Goal: Task Accomplishment & Management: Use online tool/utility

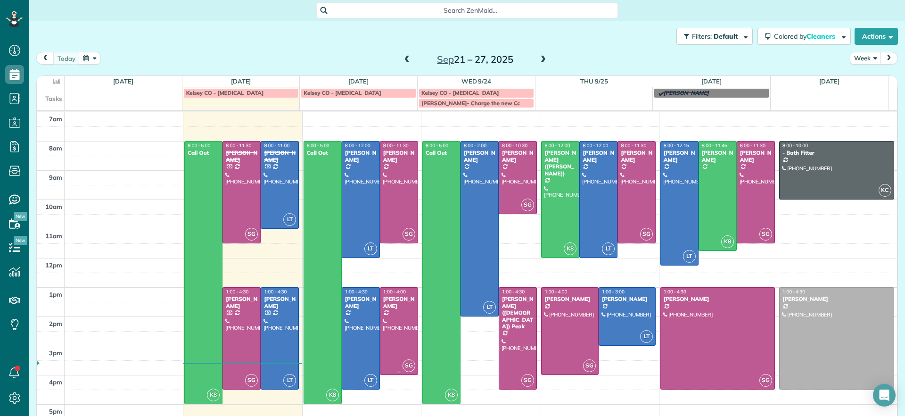
scroll to position [4, 4]
click at [277, 326] on div at bounding box center [279, 338] width 37 height 101
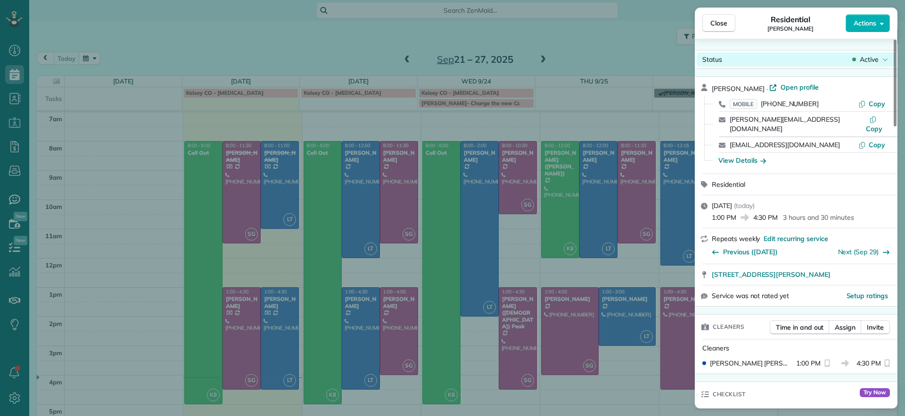
click at [873, 61] on span "Active" at bounding box center [869, 59] width 19 height 9
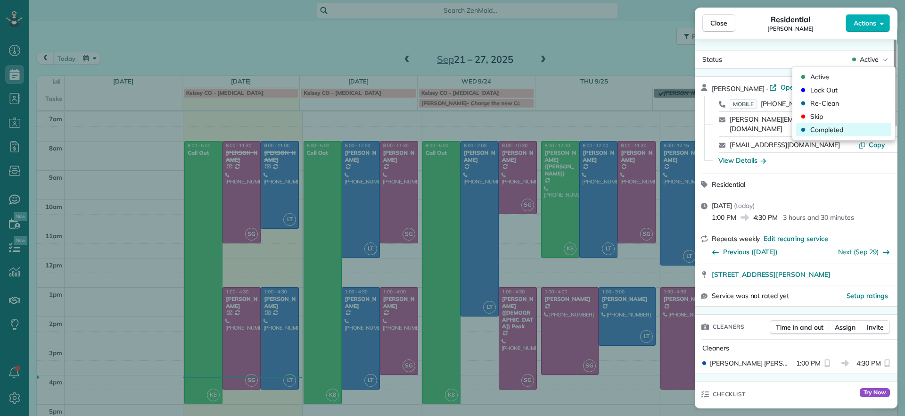
click at [832, 135] on div "Completed" at bounding box center [843, 129] width 95 height 13
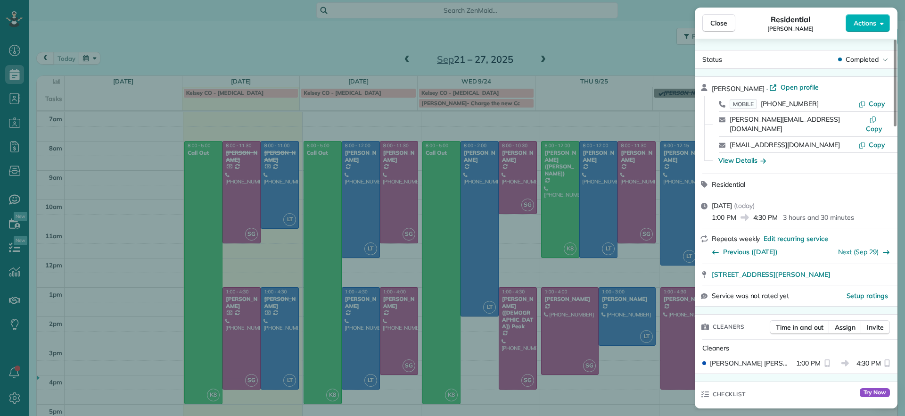
click at [177, 267] on div "Close Residential James Crenshaw Actions Status Completed James Crenshaw · Open…" at bounding box center [452, 208] width 905 height 416
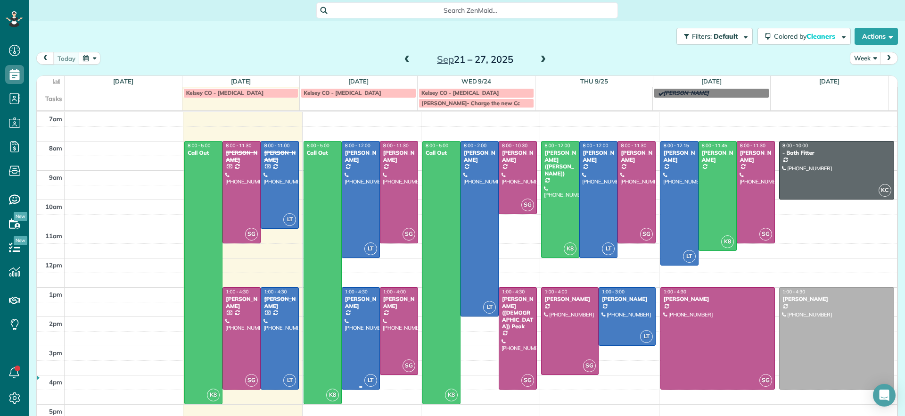
click at [367, 350] on div at bounding box center [360, 338] width 37 height 101
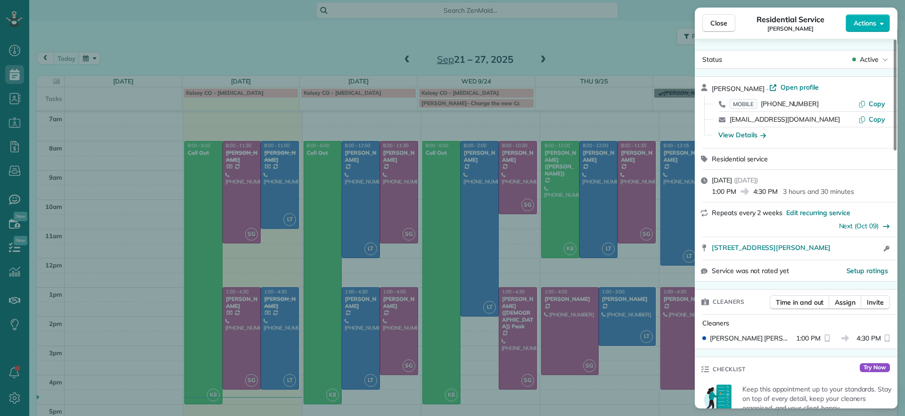
click at [594, 50] on div "Close Residential Service Carla Bowman Actions Status Active Carla Bowman · Ope…" at bounding box center [452, 208] width 905 height 416
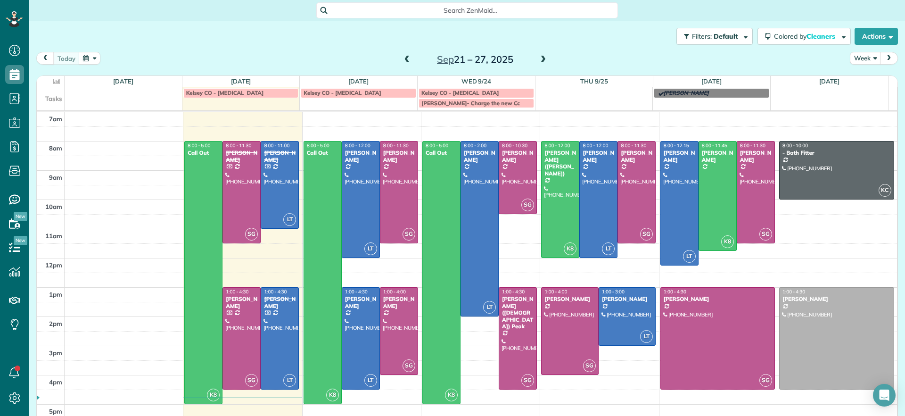
click at [405, 58] on span at bounding box center [407, 60] width 10 height 8
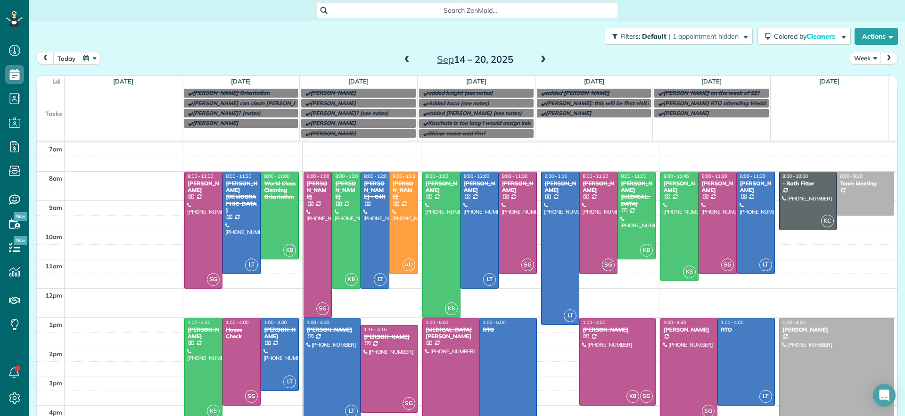
click at [405, 58] on span at bounding box center [407, 60] width 10 height 8
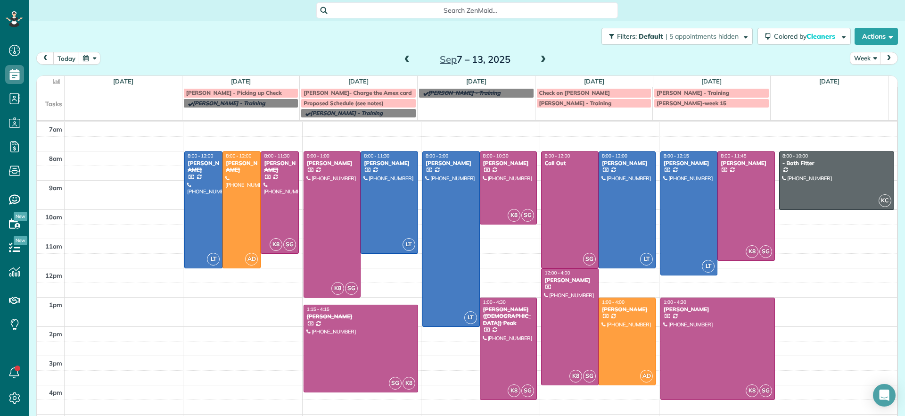
click at [404, 60] on span at bounding box center [407, 60] width 10 height 8
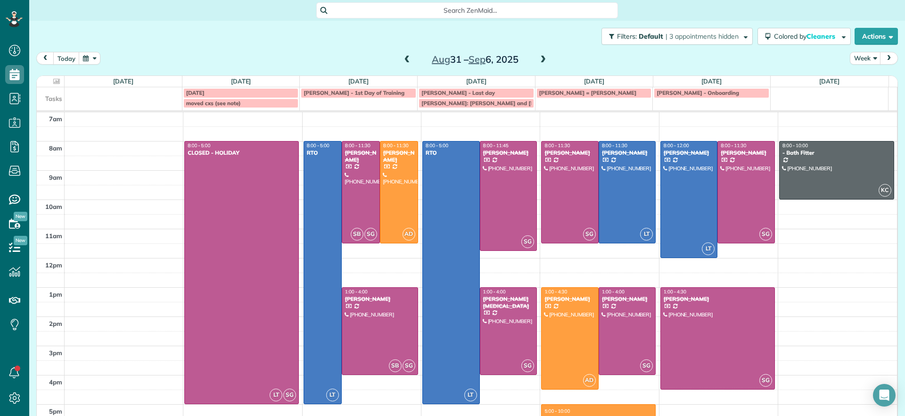
click at [543, 58] on span at bounding box center [543, 60] width 10 height 8
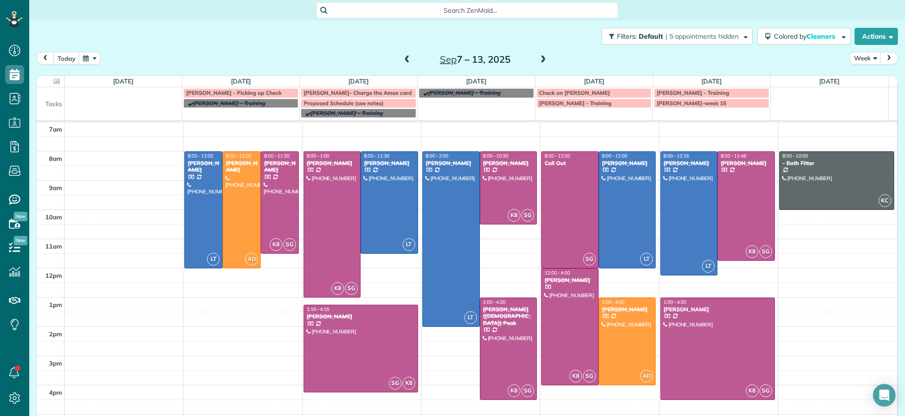
click at [540, 59] on span at bounding box center [543, 60] width 10 height 8
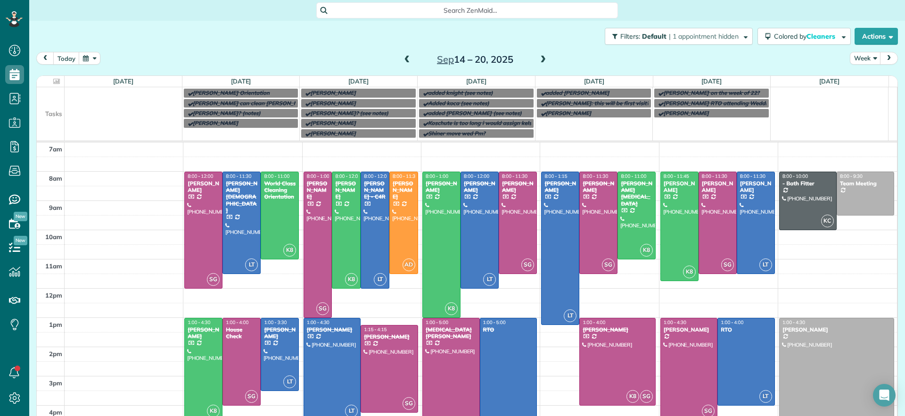
click at [541, 60] on span at bounding box center [543, 60] width 10 height 8
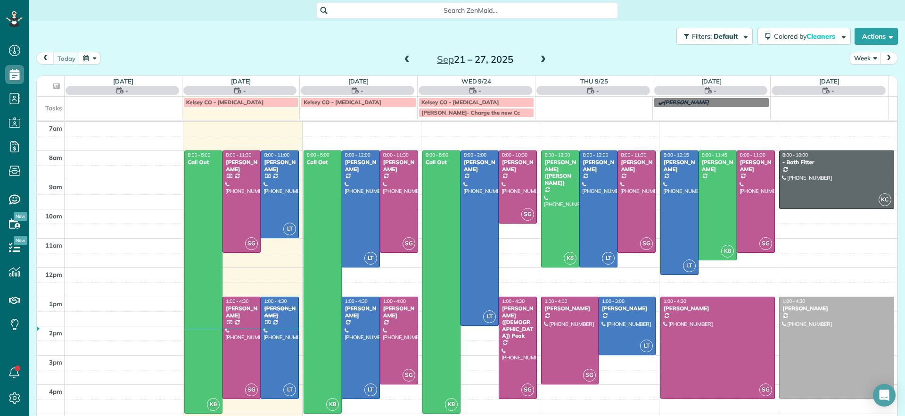
click at [407, 64] on div "Sep 21 – 27, 2025" at bounding box center [475, 59] width 151 height 15
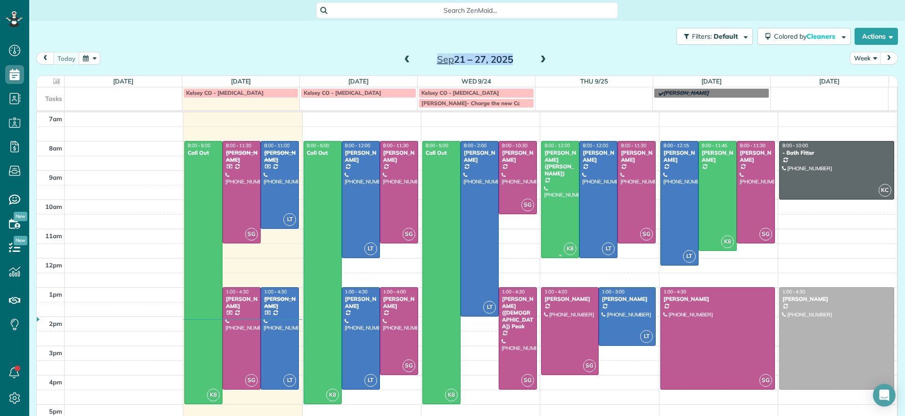
click at [549, 153] on div "[PERSON_NAME] ([PERSON_NAME])" at bounding box center [560, 162] width 33 height 27
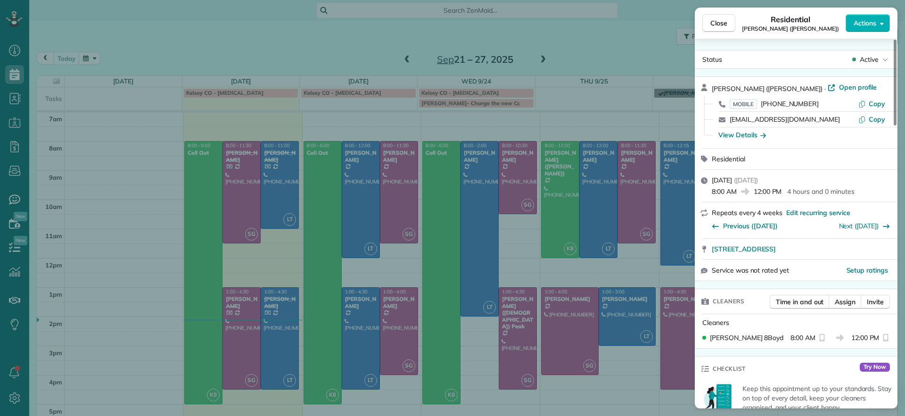
click at [587, 41] on div "Close Residential Chris Ludwig (Harrison) Actions Status Active Chris Ludwig (H…" at bounding box center [452, 208] width 905 height 416
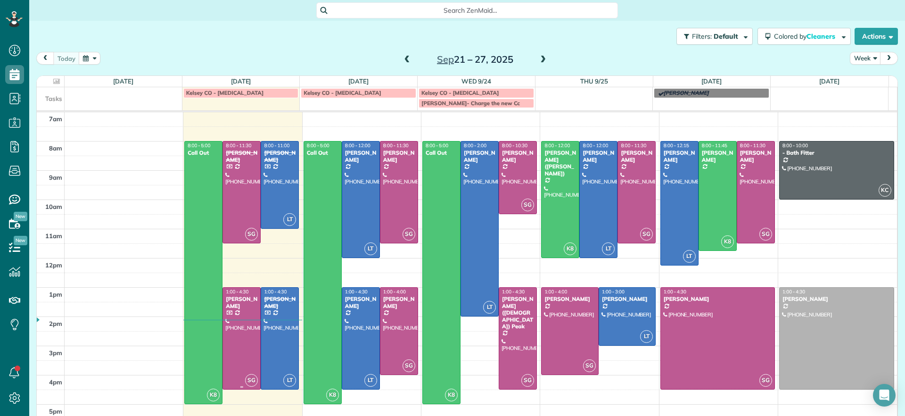
click at [249, 342] on div at bounding box center [241, 338] width 37 height 101
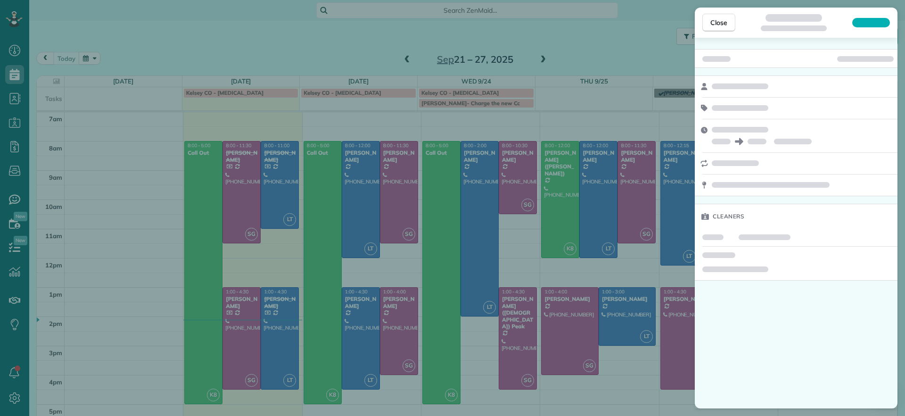
click at [249, 342] on div "Close Cleaners" at bounding box center [452, 208] width 905 height 416
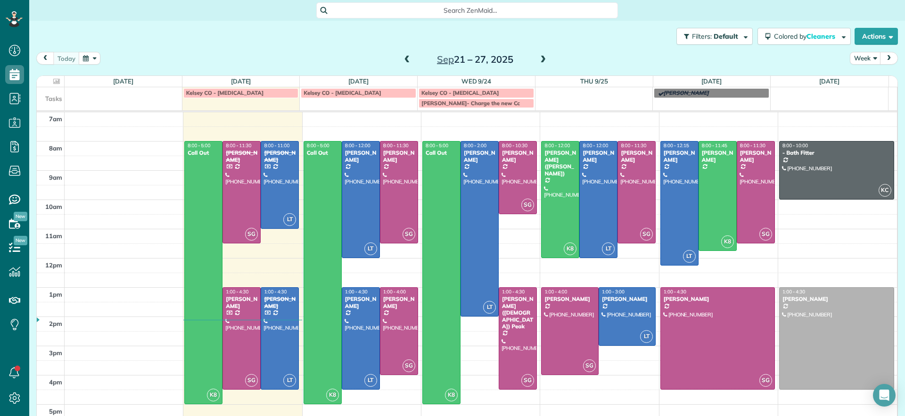
click at [404, 58] on span at bounding box center [407, 60] width 10 height 8
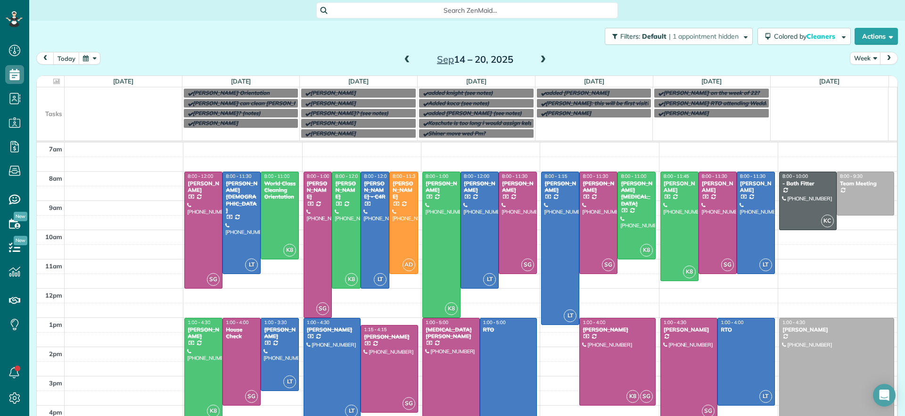
click at [677, 372] on div at bounding box center [689, 368] width 57 height 101
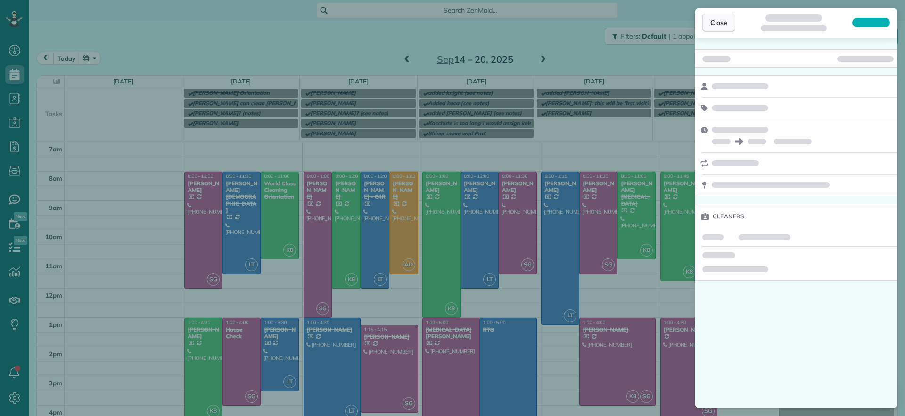
click at [720, 20] on span "Close" at bounding box center [719, 22] width 17 height 9
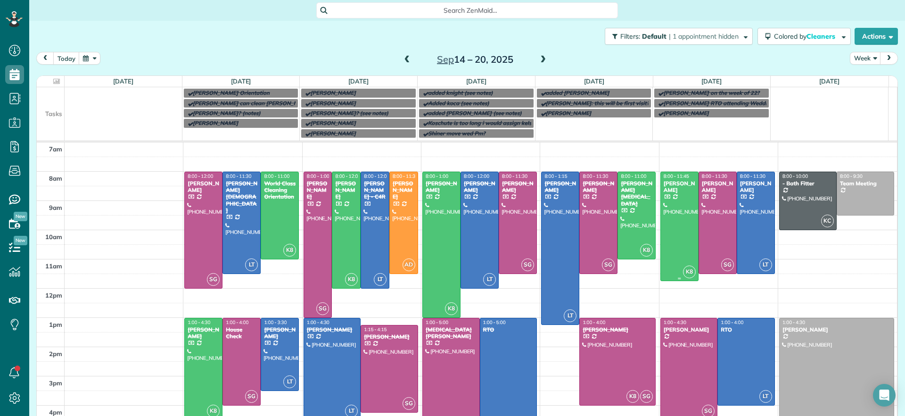
click at [661, 198] on div at bounding box center [679, 226] width 37 height 109
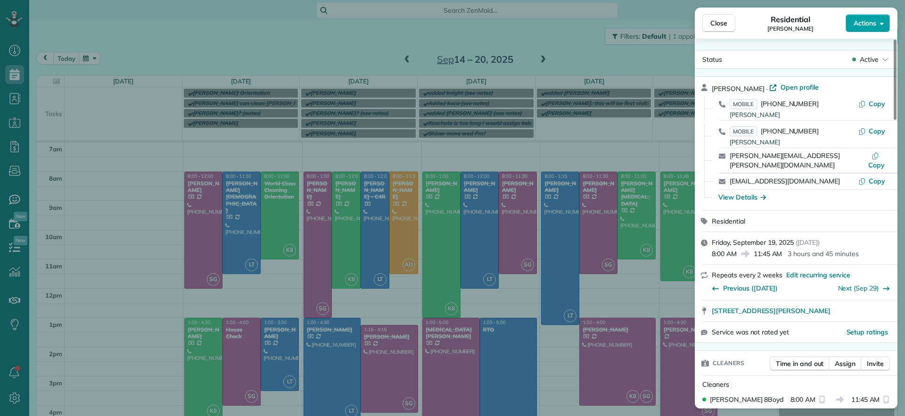
click at [857, 30] on button "Actions" at bounding box center [868, 23] width 44 height 18
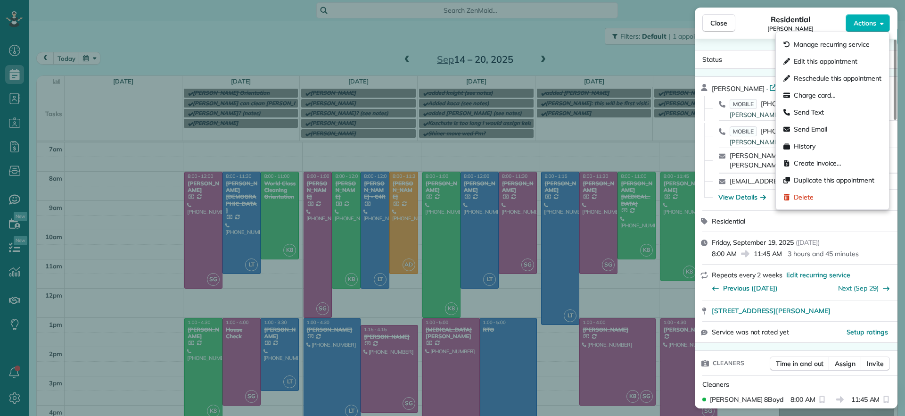
click at [800, 22] on span "Residential" at bounding box center [791, 19] width 40 height 11
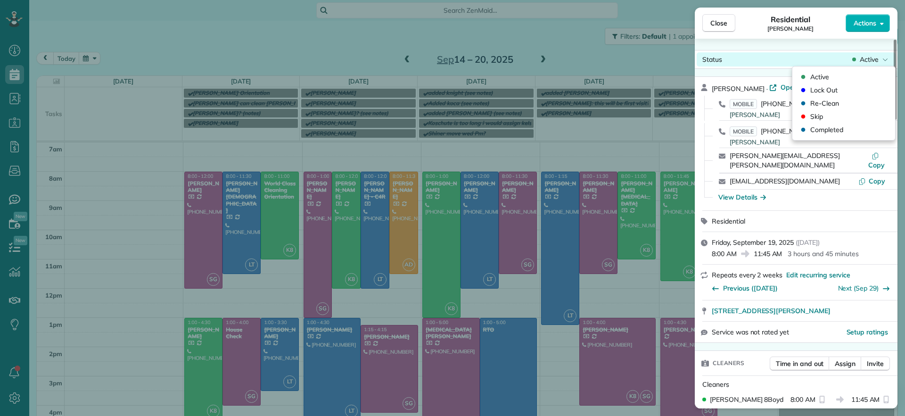
click at [863, 61] on span "Active" at bounding box center [869, 59] width 19 height 9
click at [850, 128] on div "Completed" at bounding box center [843, 129] width 95 height 13
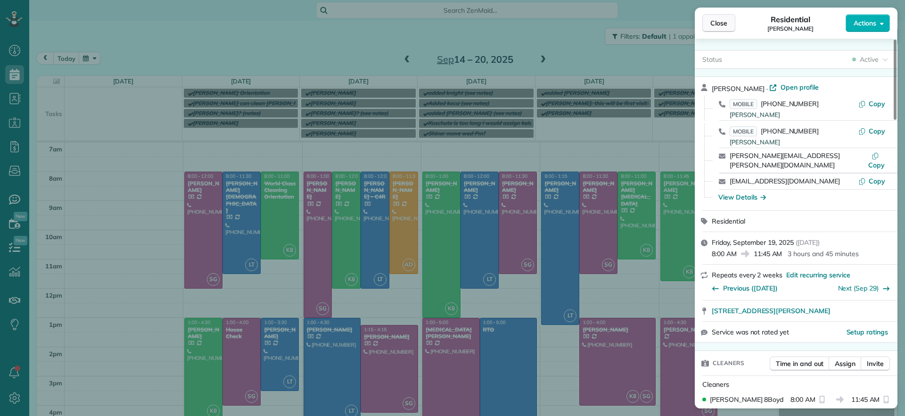
click at [714, 18] on span "Close" at bounding box center [719, 22] width 17 height 9
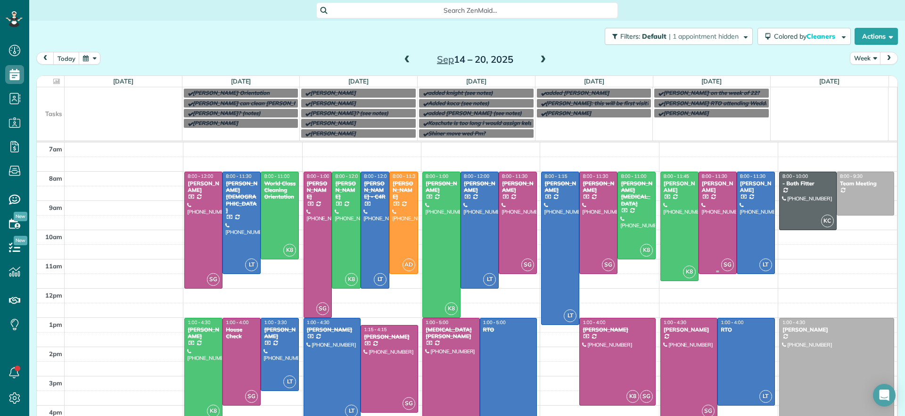
click at [705, 220] on div at bounding box center [717, 222] width 37 height 101
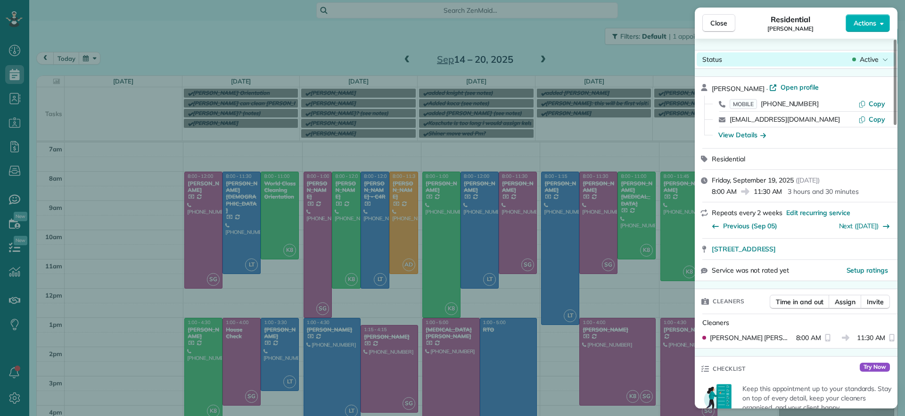
click at [888, 64] on div "Status Active" at bounding box center [796, 59] width 199 height 14
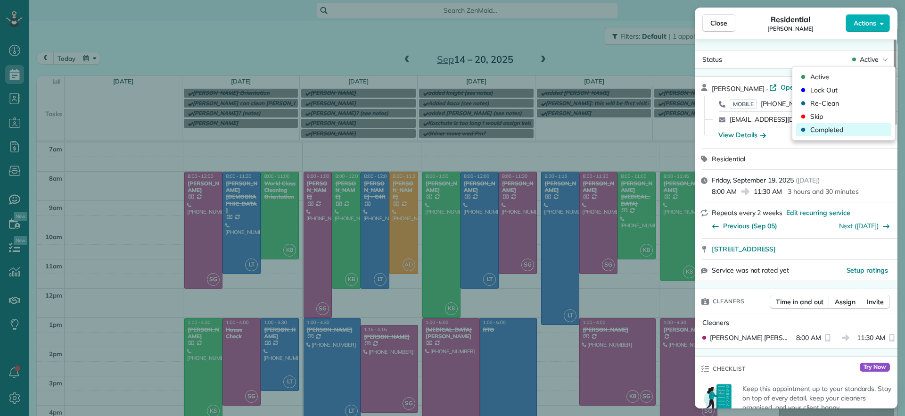
click at [835, 126] on span "Completed" at bounding box center [827, 129] width 33 height 9
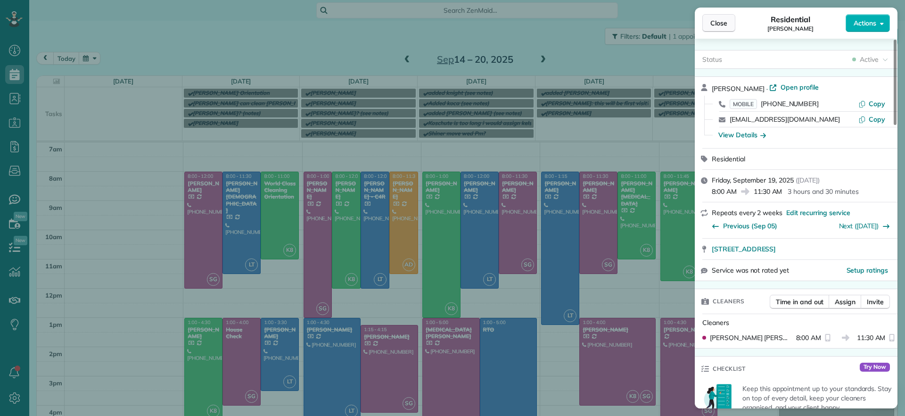
click at [714, 21] on span "Close" at bounding box center [719, 22] width 17 height 9
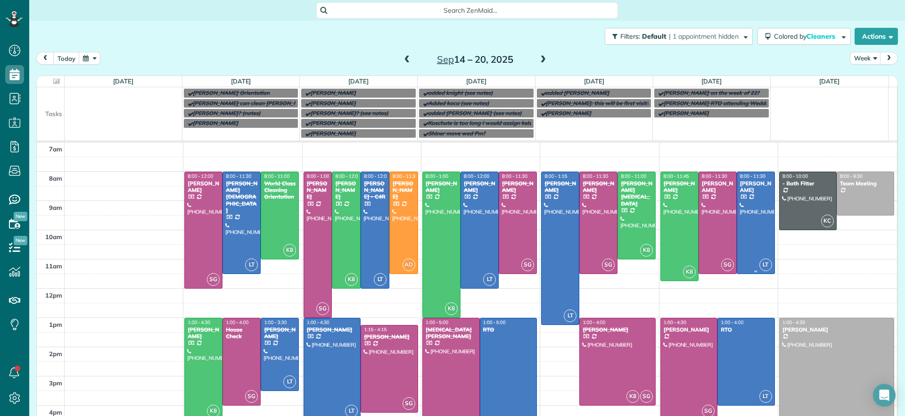
click at [745, 198] on div at bounding box center [756, 222] width 37 height 101
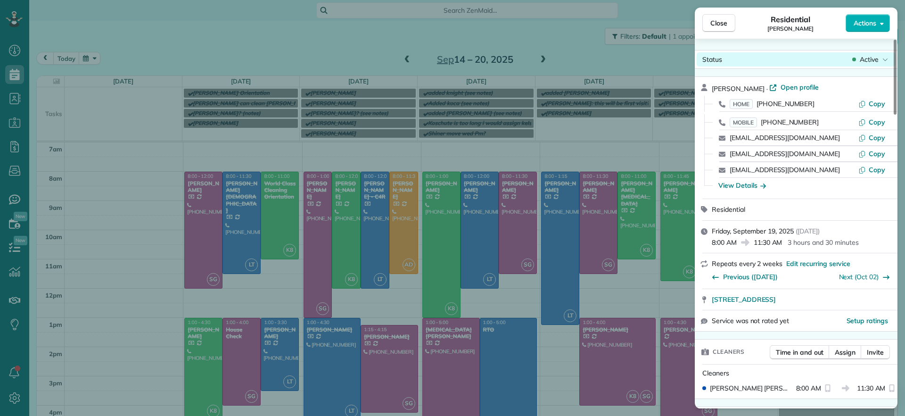
click at [870, 55] on span "Active" at bounding box center [869, 59] width 19 height 9
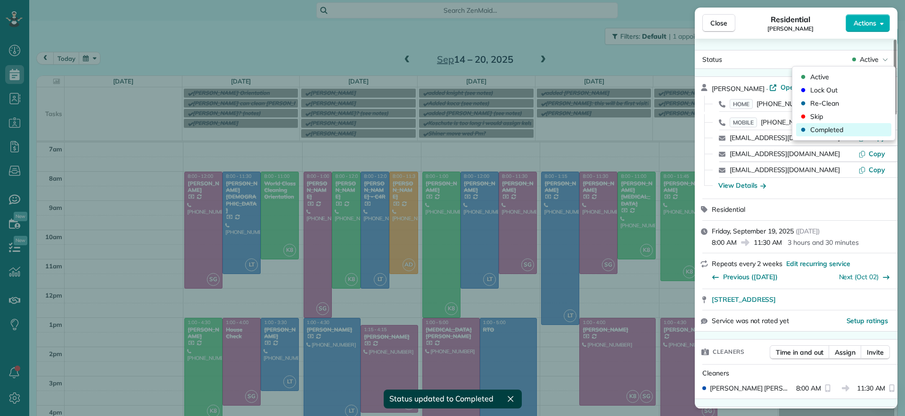
click at [842, 134] on span "Completed" at bounding box center [827, 129] width 33 height 9
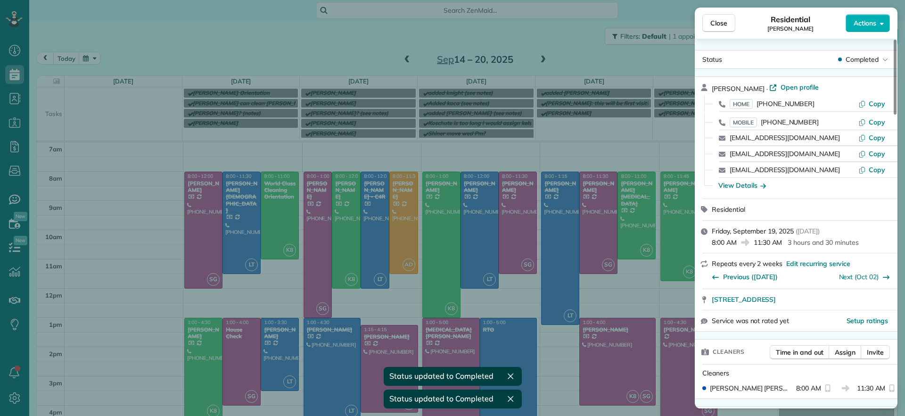
click at [310, 53] on div "Close Residential Julie Davi Actions Status Completed Julie Davi · Open profile…" at bounding box center [452, 208] width 905 height 416
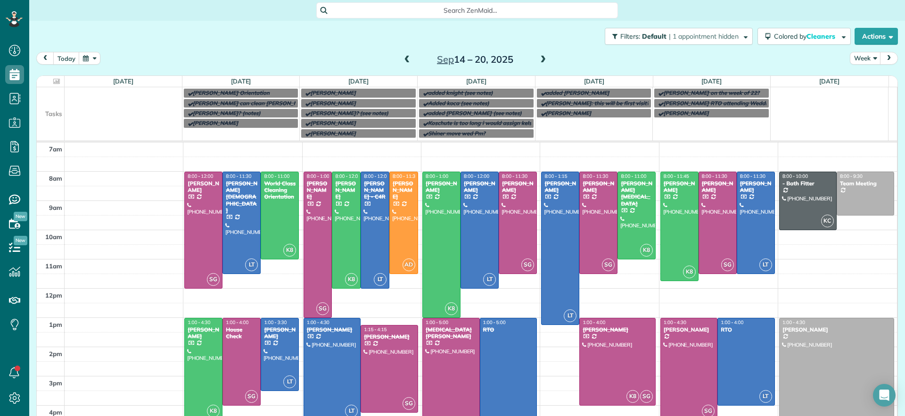
click at [688, 373] on div at bounding box center [689, 368] width 57 height 101
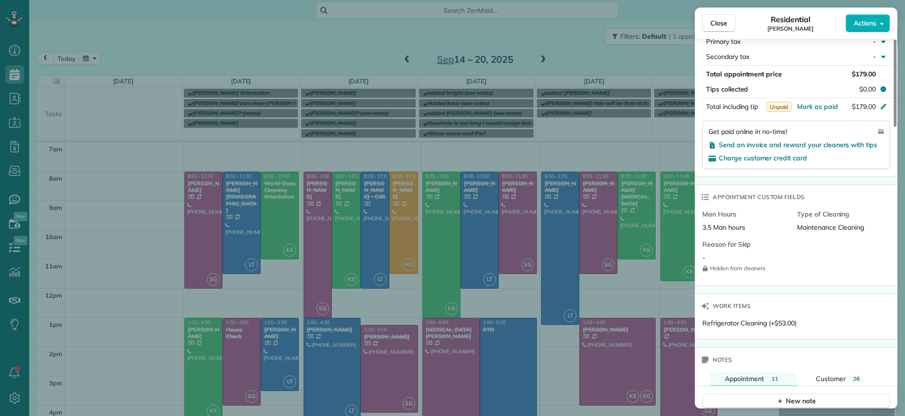
scroll to position [591, 0]
click at [744, 156] on span "Charge customer credit card" at bounding box center [763, 160] width 88 height 8
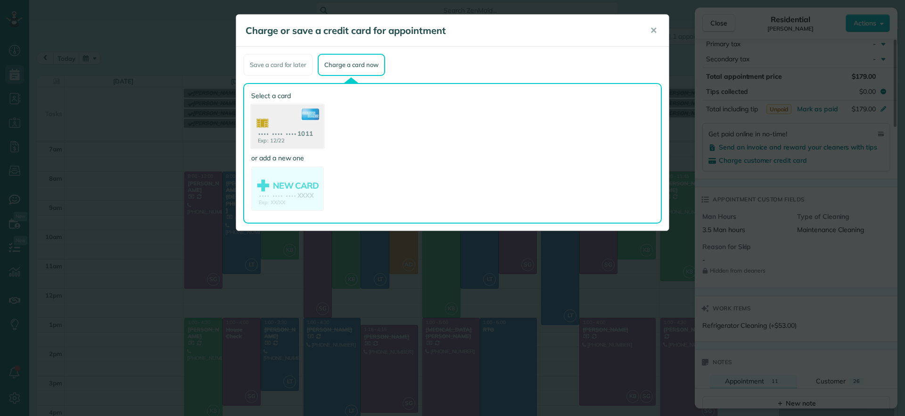
click at [299, 131] on use at bounding box center [287, 128] width 73 height 46
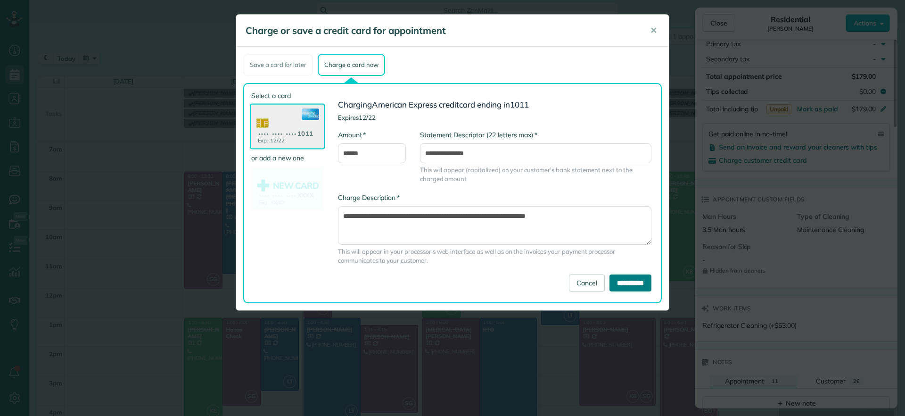
drag, startPoint x: 632, startPoint y: 289, endPoint x: 638, endPoint y: 291, distance: 6.8
click at [632, 289] on input "**********" at bounding box center [631, 282] width 42 height 17
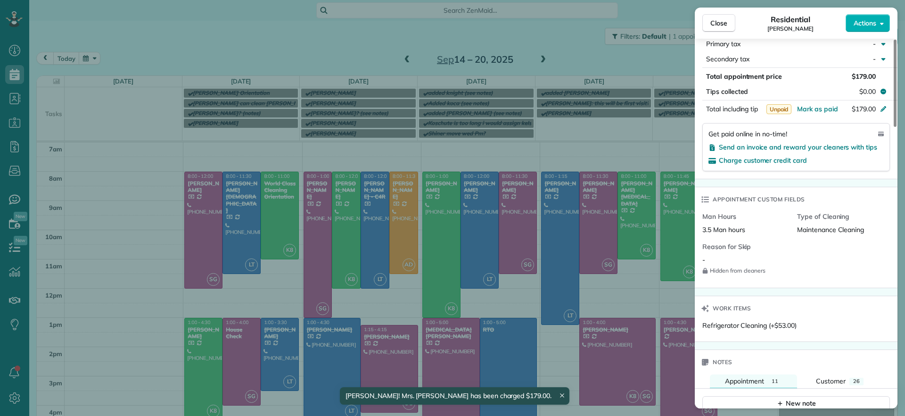
click at [614, 56] on div "Close Residential Brandon Fox Actions Status Active Brandon Fox · Open profile …" at bounding box center [452, 208] width 905 height 416
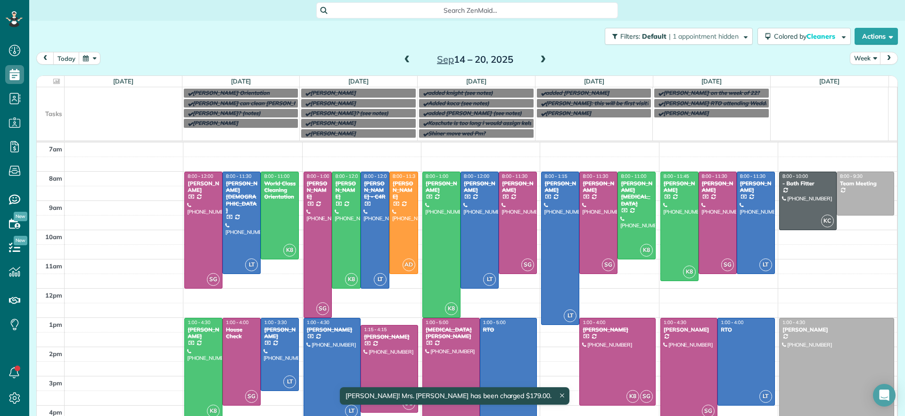
click at [678, 358] on div at bounding box center [689, 368] width 57 height 101
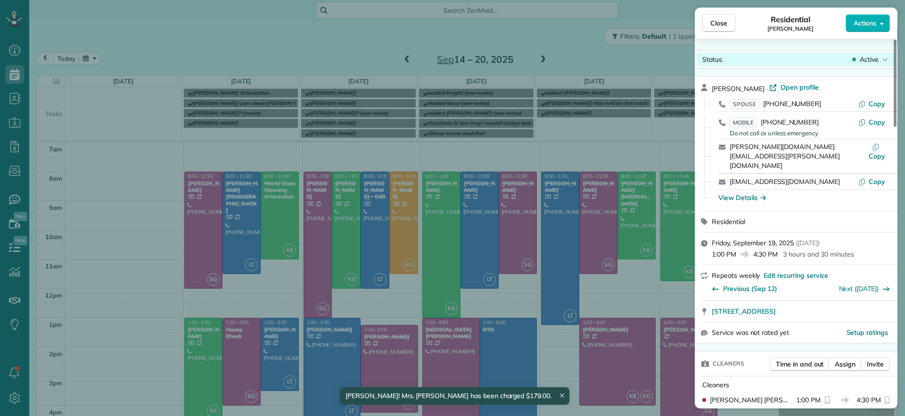
click at [876, 62] on span "Active" at bounding box center [869, 59] width 19 height 9
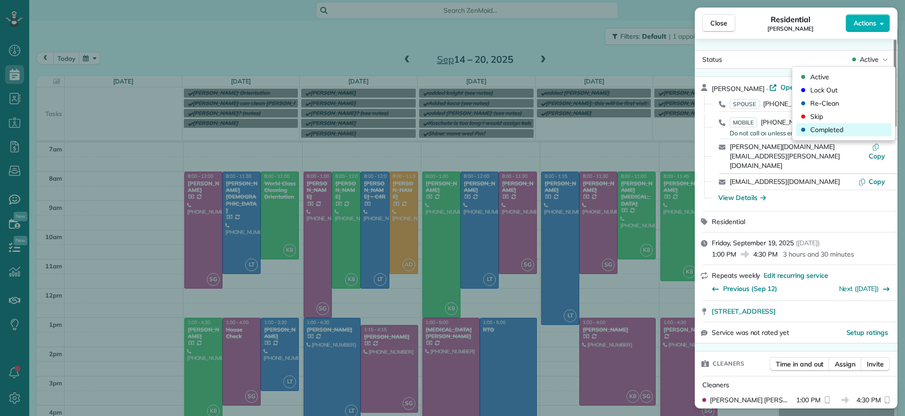
click at [828, 127] on span "Completed" at bounding box center [827, 129] width 33 height 9
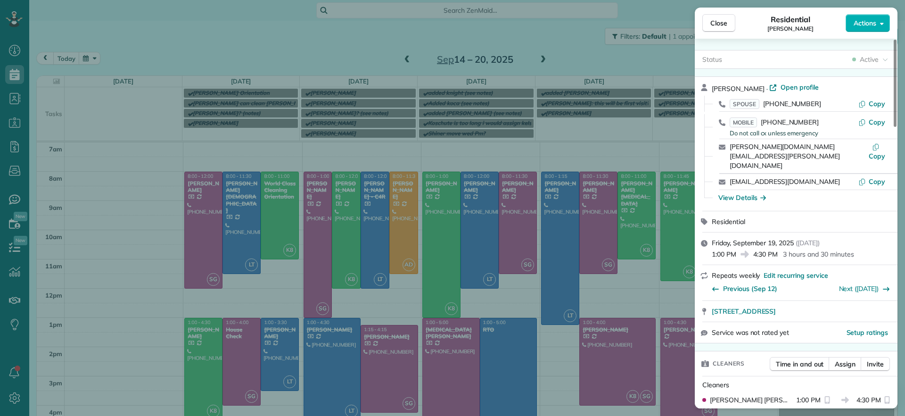
click at [415, 54] on div "Close Residential Brandon Fox Actions Status Active Brandon Fox · Open profile …" at bounding box center [452, 208] width 905 height 416
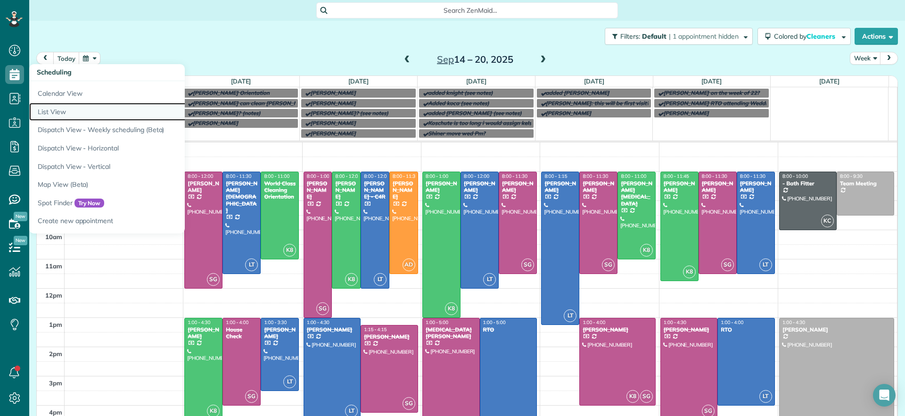
click at [53, 112] on link "List View" at bounding box center [147, 112] width 236 height 18
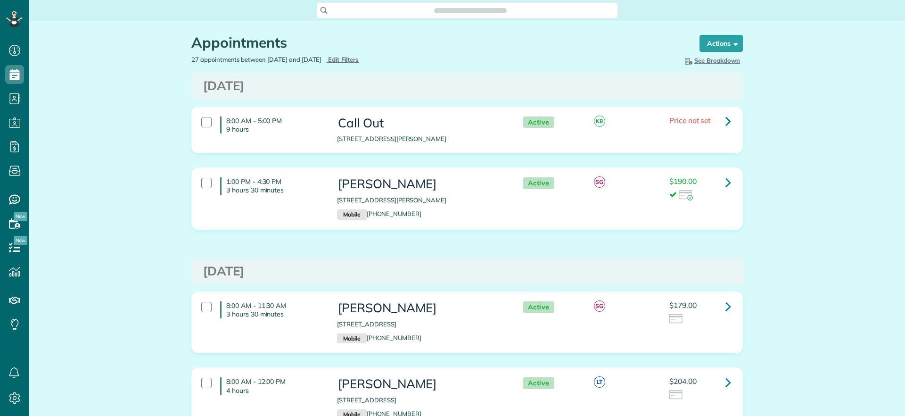
scroll to position [4, 4]
type input "**********"
click at [361, 53] on div "Appointments the List View [2 min]" at bounding box center [436, 45] width 490 height 20
click at [359, 58] on span "Edit Filters" at bounding box center [343, 60] width 31 height 8
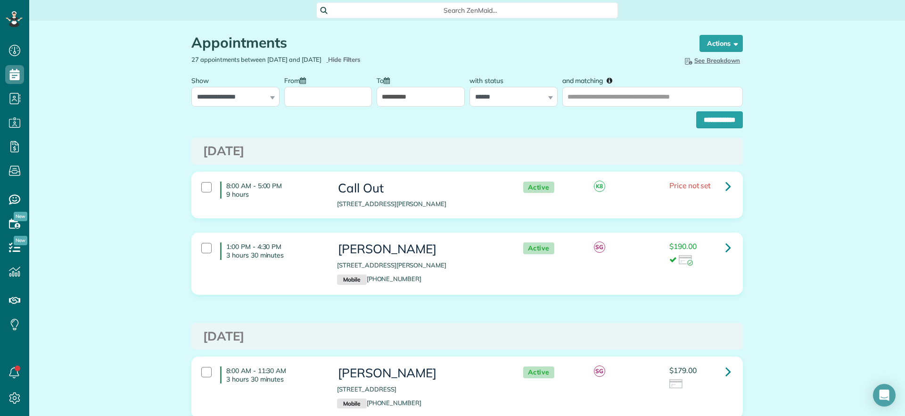
click at [327, 103] on input "From" at bounding box center [328, 97] width 88 height 20
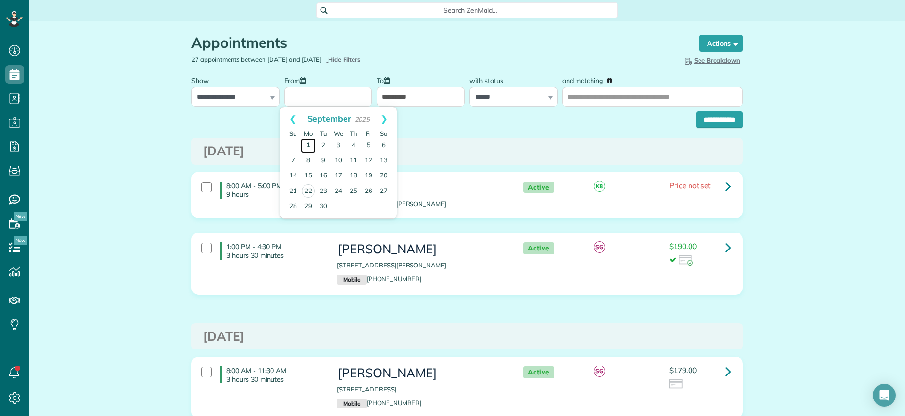
click at [307, 144] on link "1" at bounding box center [308, 145] width 15 height 15
type input "**********"
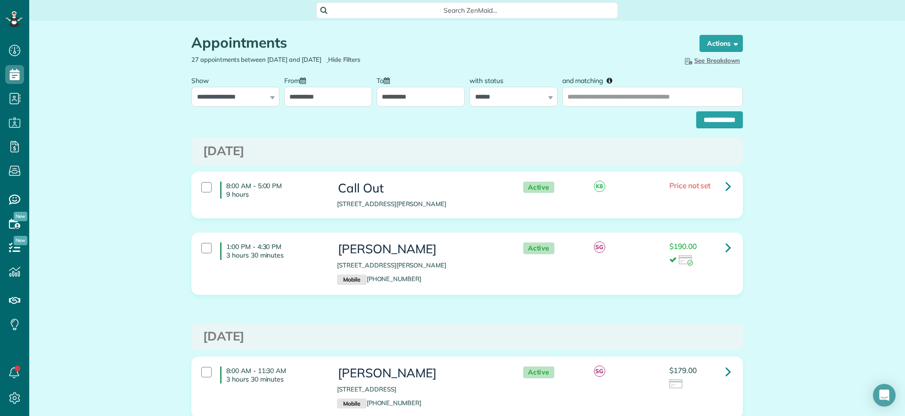
click at [427, 94] on input "**********" at bounding box center [421, 97] width 88 height 20
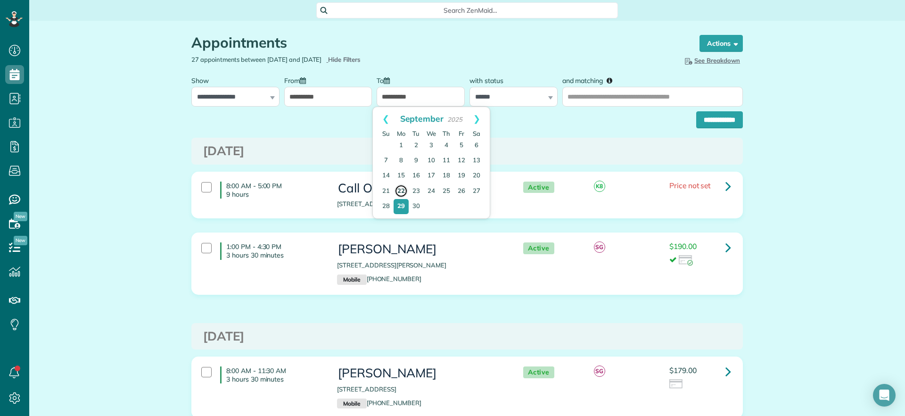
click at [402, 189] on link "22" at bounding box center [401, 190] width 13 height 13
type input "**********"
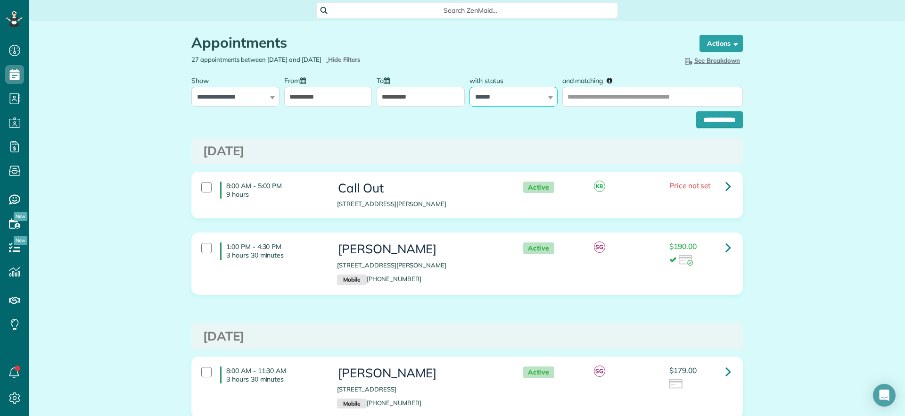
click at [540, 105] on select "**********" at bounding box center [514, 97] width 88 height 20
select select
click at [470, 87] on select "**********" at bounding box center [514, 97] width 88 height 20
click at [724, 112] on input "**********" at bounding box center [720, 119] width 47 height 17
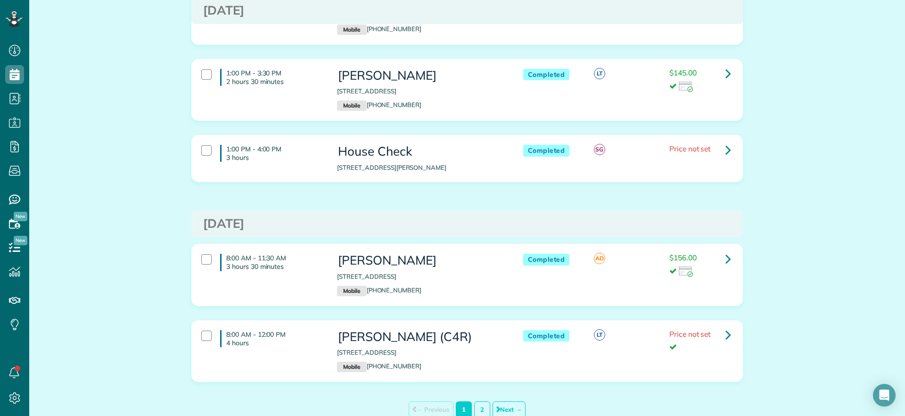
scroll to position [4340, 0]
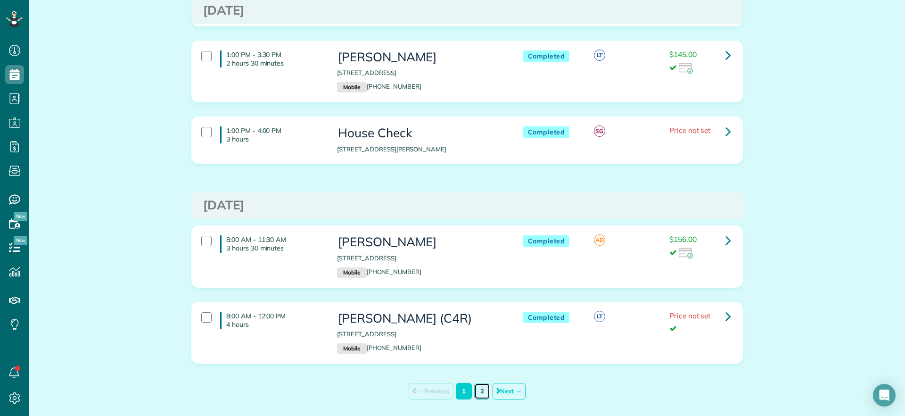
click at [478, 383] on link "2" at bounding box center [482, 391] width 16 height 17
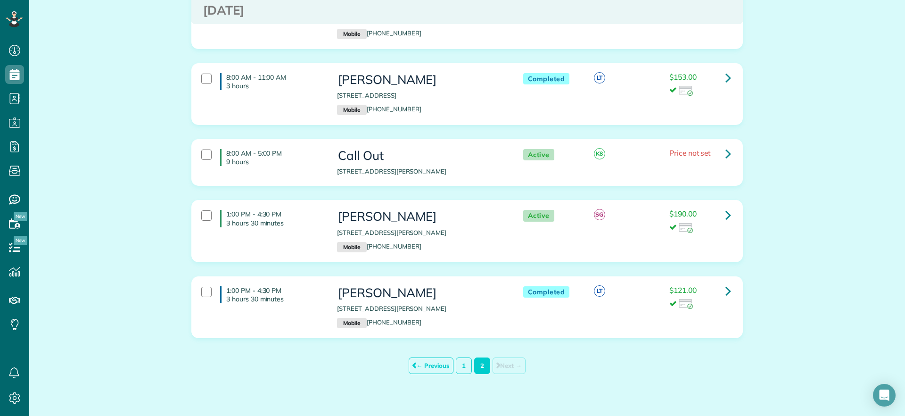
scroll to position [2132, 0]
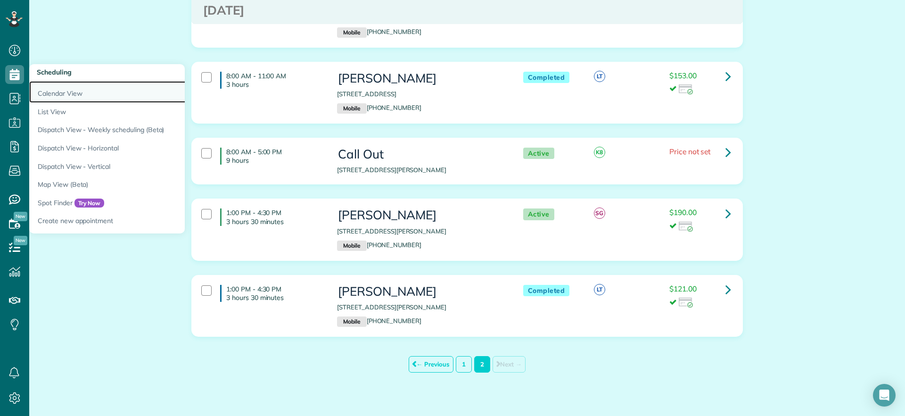
click at [57, 98] on link "Calendar View" at bounding box center [147, 92] width 236 height 22
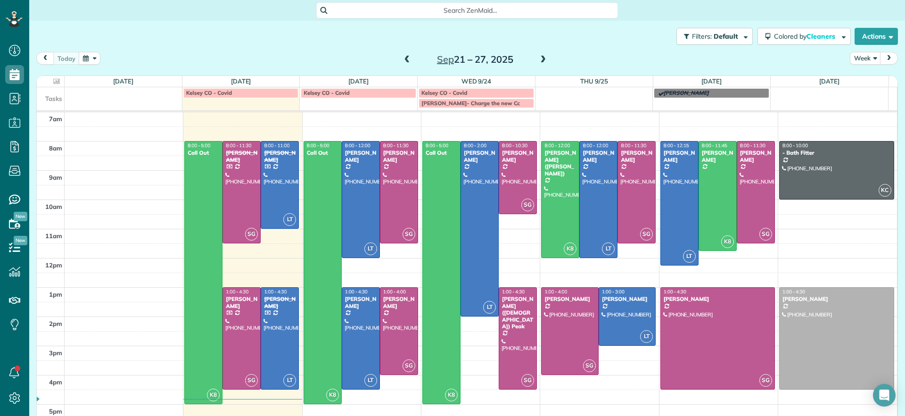
scroll to position [4, 4]
drag, startPoint x: 484, startPoint y: 13, endPoint x: 488, endPoint y: 16, distance: 5.0
click at [488, 16] on div "Search ZenMaid…" at bounding box center [467, 10] width 302 height 16
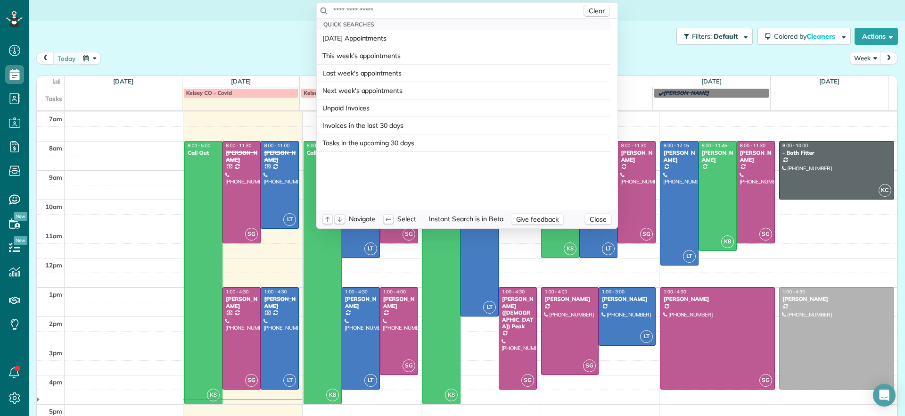
click at [477, 13] on input "text" at bounding box center [457, 10] width 249 height 9
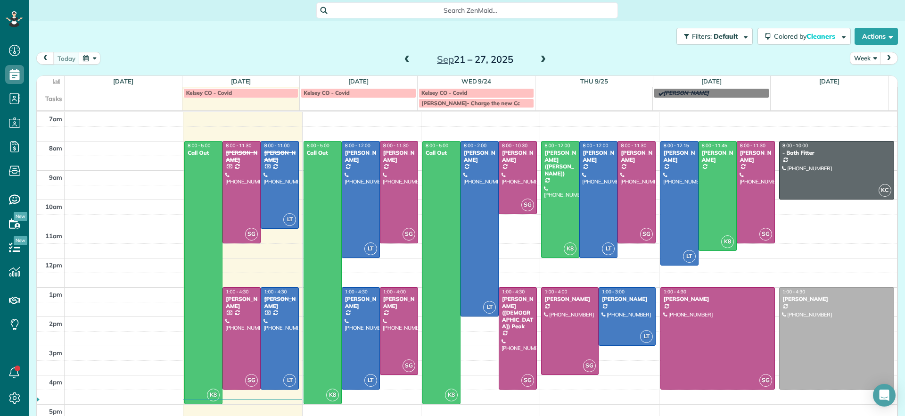
click at [641, 41] on html "Dashboard Scheduling Calendar View List View Dispatch View - Weekly scheduling …" at bounding box center [452, 208] width 905 height 416
click at [485, 9] on span "Search ZenMaid…" at bounding box center [470, 10] width 287 height 9
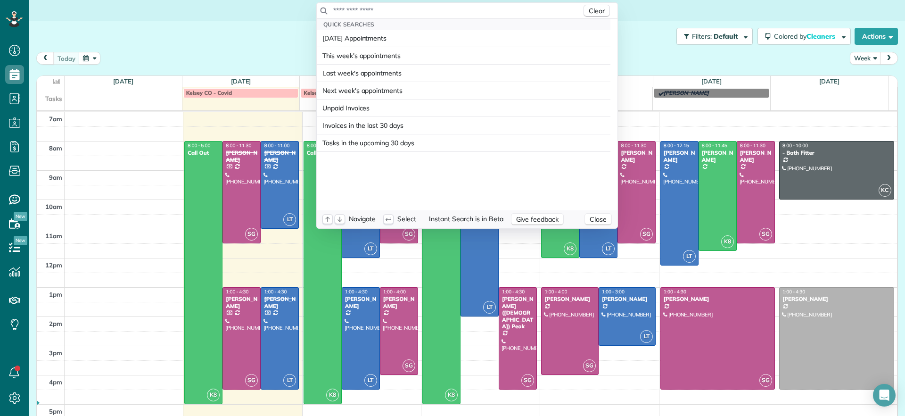
click at [217, 50] on html "Dashboard Scheduling Calendar View List View Dispatch View - Weekly scheduling …" at bounding box center [452, 208] width 905 height 416
